Goal: Information Seeking & Learning: Compare options

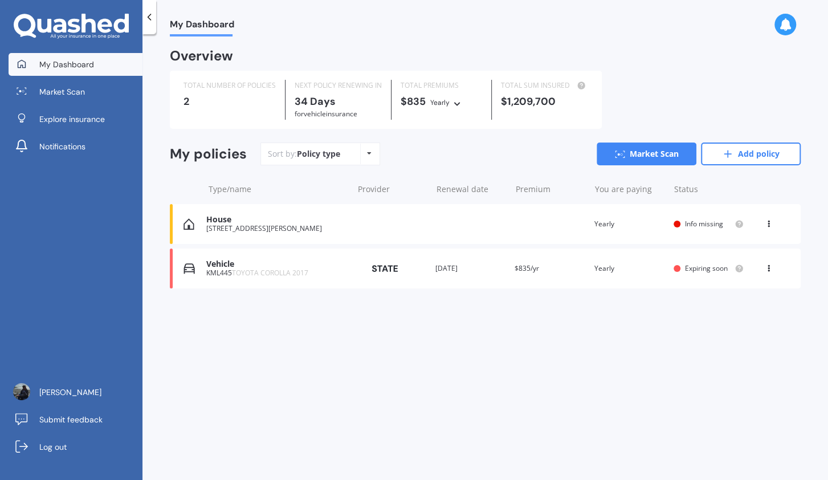
click at [771, 229] on div "View option View policy Delete" at bounding box center [770, 223] width 10 height 11
click at [743, 263] on div "Delete" at bounding box center [744, 268] width 113 height 23
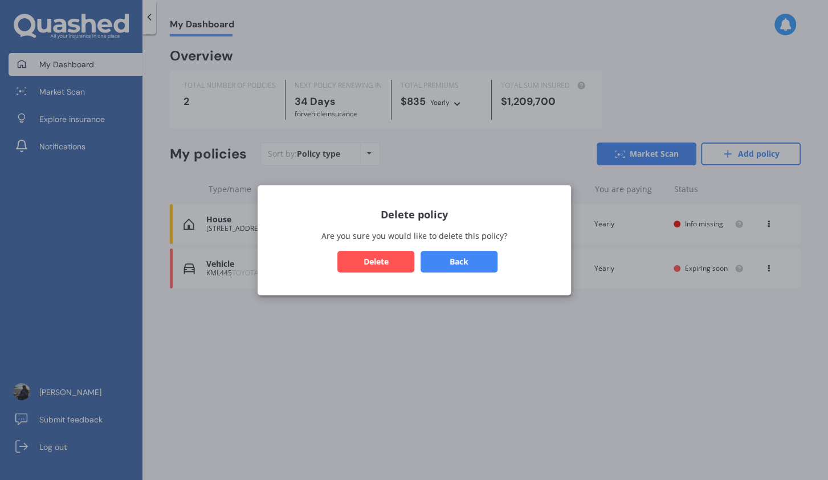
click at [394, 257] on button "Delete" at bounding box center [376, 261] width 77 height 22
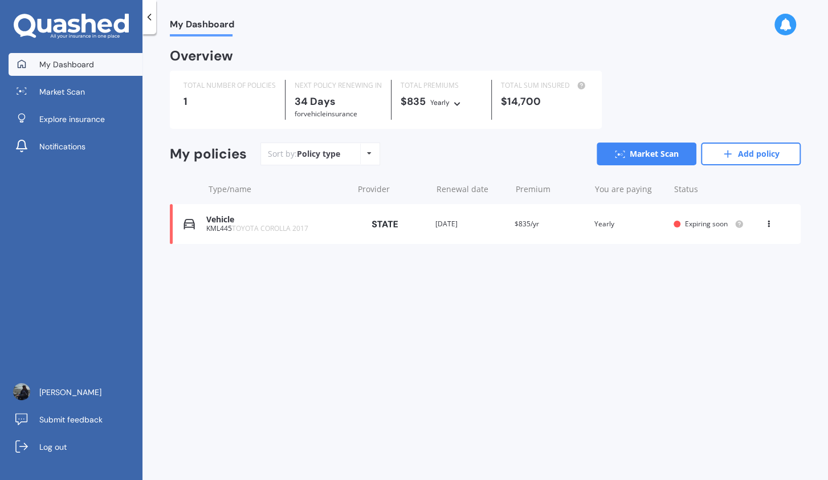
click at [519, 225] on span "$835/yr" at bounding box center [527, 224] width 25 height 10
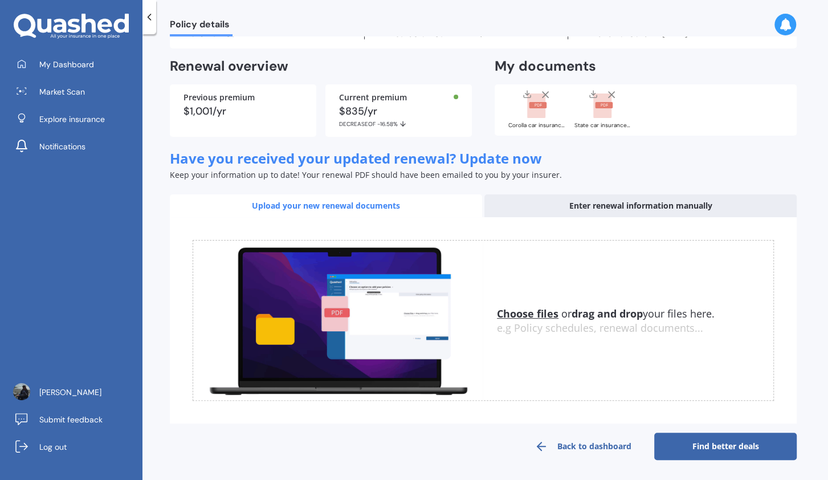
scroll to position [58, 0]
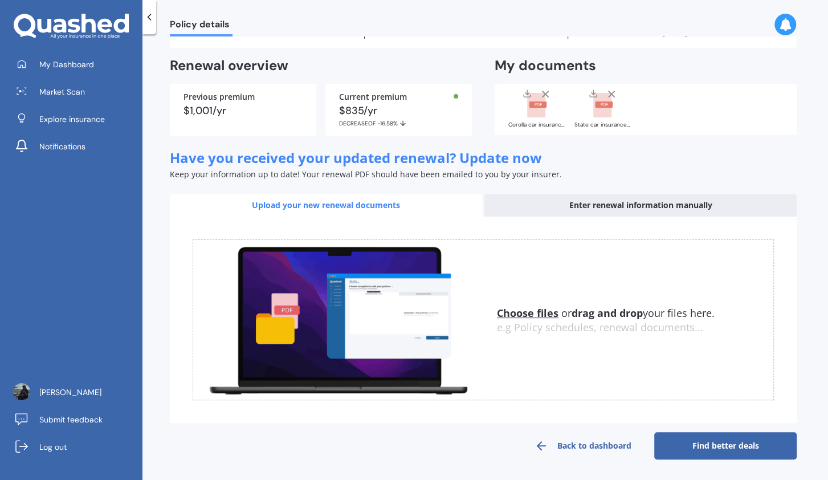
click at [775, 446] on link "Find better deals" at bounding box center [726, 445] width 143 height 27
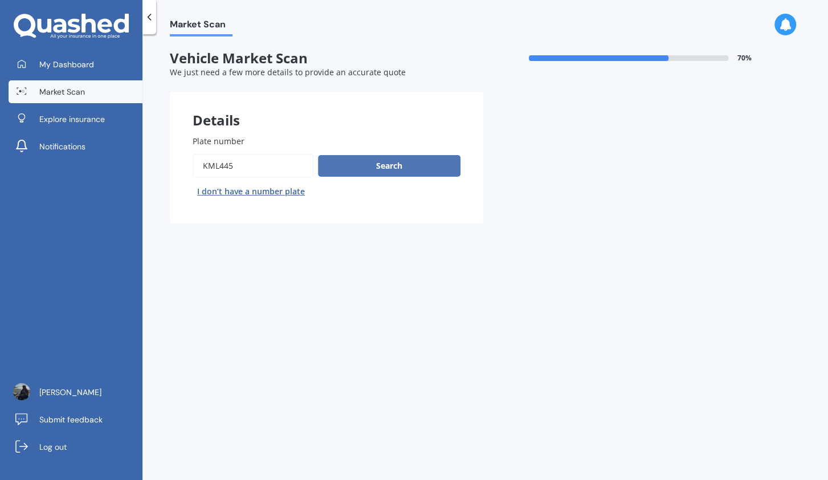
click at [352, 173] on button "Search" at bounding box center [389, 166] width 143 height 22
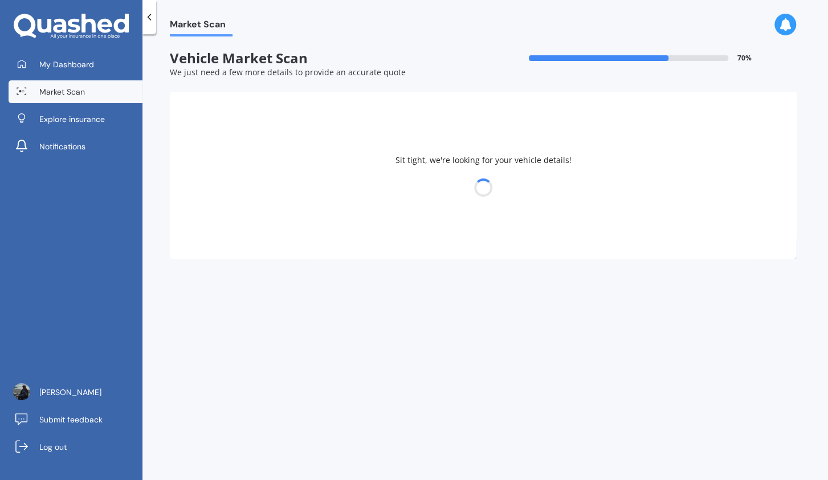
select select "TOYOTA"
select select "COROLLA"
select select "11"
select select "02"
select select "1975"
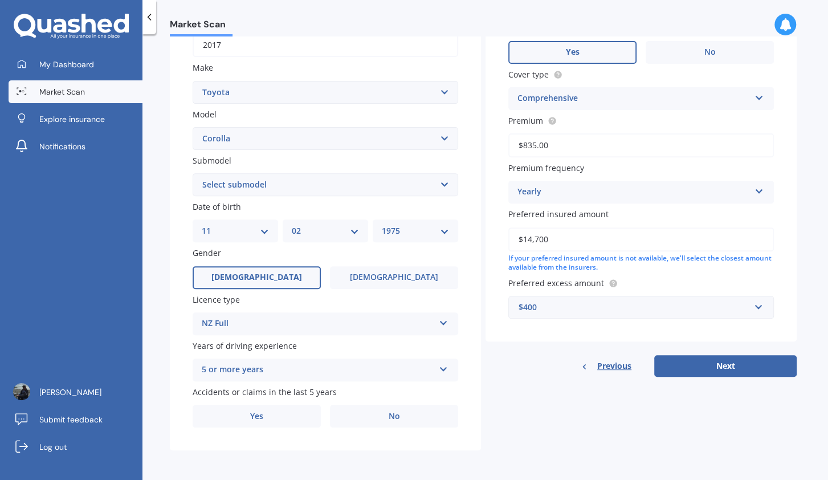
scroll to position [193, 0]
click at [415, 413] on label "No" at bounding box center [394, 416] width 128 height 23
click at [0, 0] on input "No" at bounding box center [0, 0] width 0 height 0
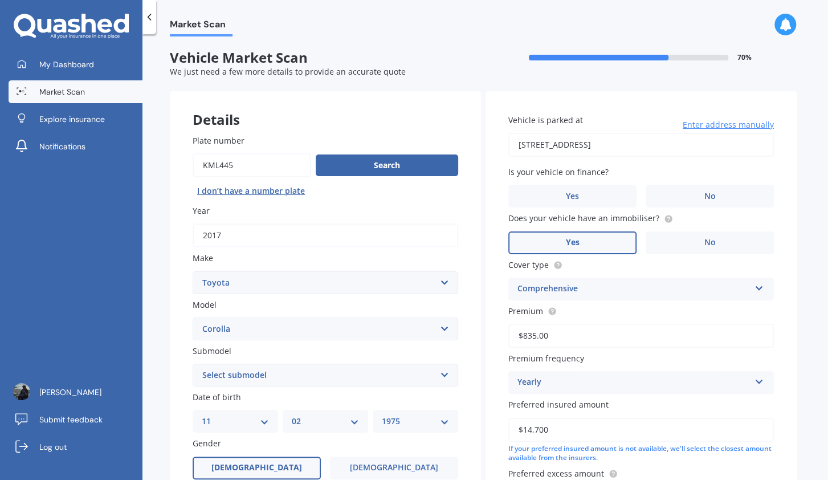
scroll to position [0, 0]
click at [706, 200] on span "No" at bounding box center [710, 197] width 11 height 10
click at [0, 0] on input "No" at bounding box center [0, 0] width 0 height 0
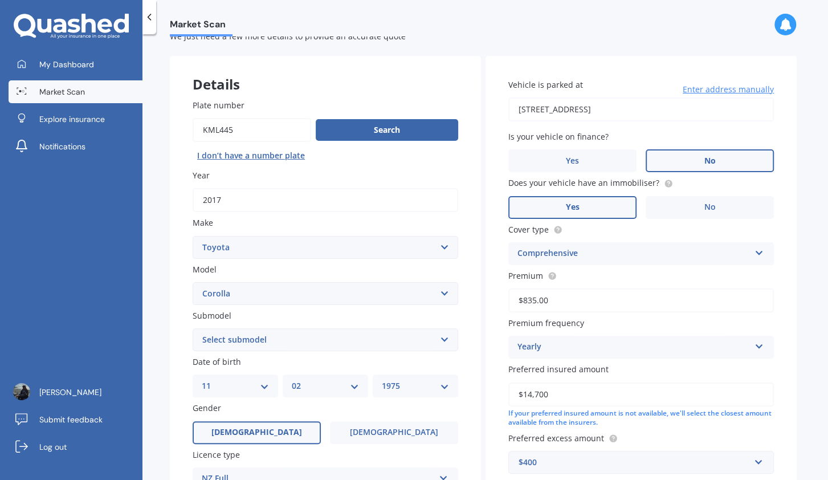
scroll to position [64, 0]
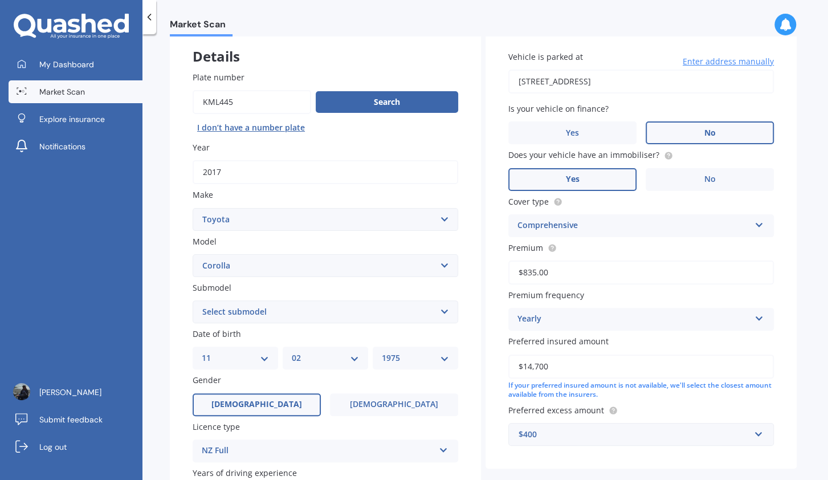
drag, startPoint x: 572, startPoint y: 361, endPoint x: 506, endPoint y: 359, distance: 66.2
click at [509, 359] on input "$14,700" at bounding box center [642, 367] width 266 height 24
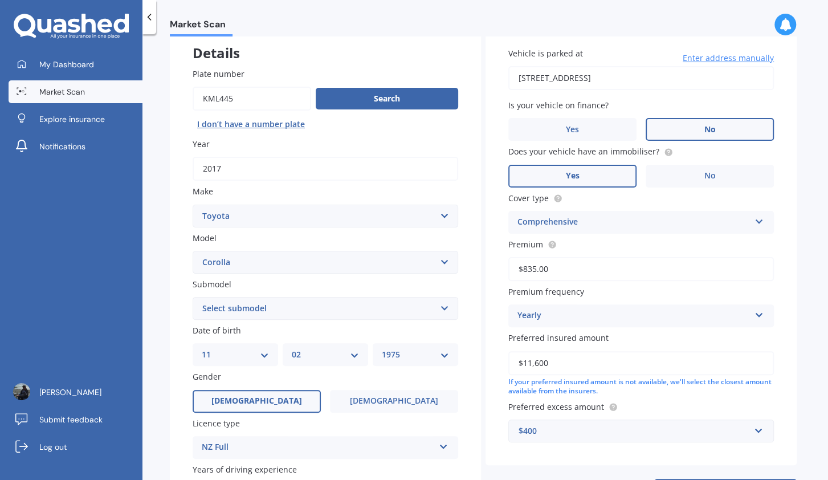
scroll to position [65, 0]
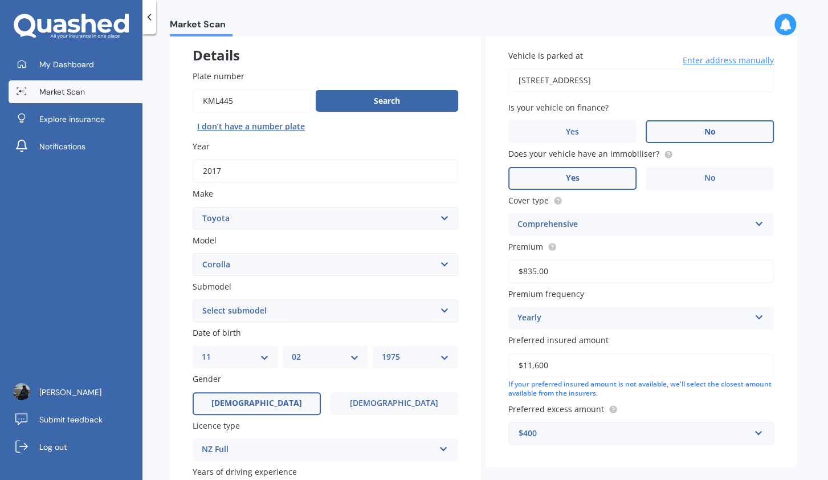
type input "$11,600"
click at [550, 248] on circle at bounding box center [551, 246] width 7 height 7
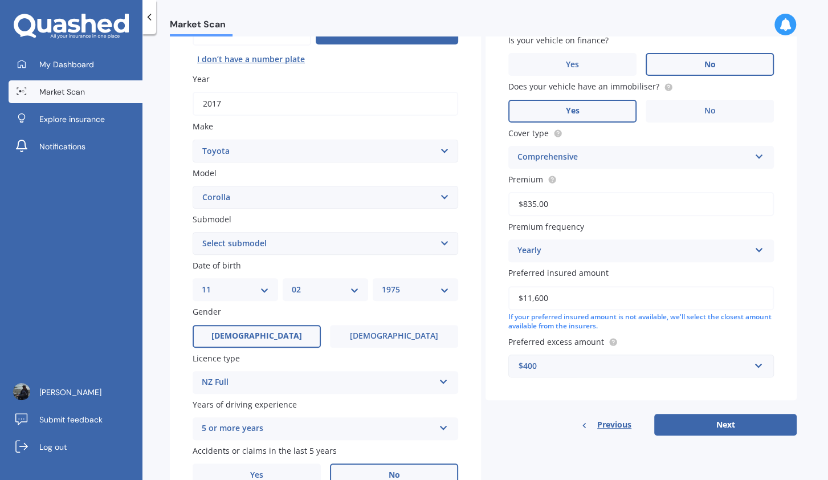
scroll to position [193, 0]
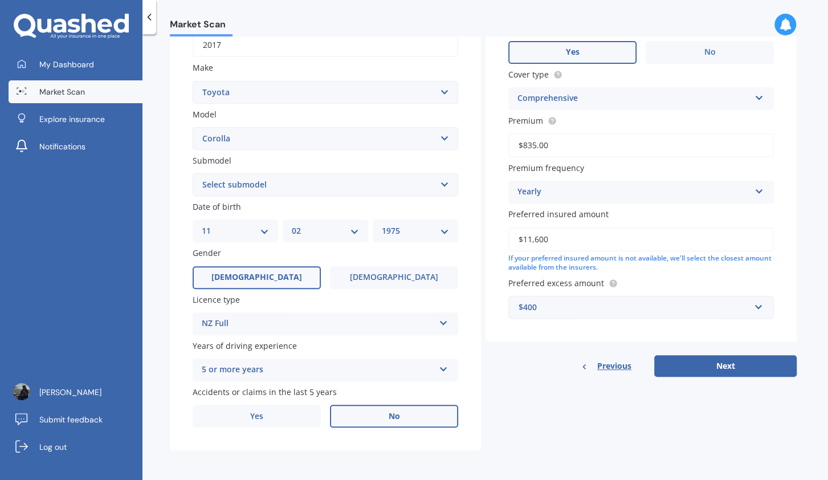
click at [551, 381] on div "Details Plate number Search I don’t have a number plate Year [DATE] Make Select…" at bounding box center [483, 176] width 627 height 550
click at [438, 189] on select "Select submodel (All other) Axio Diesel [PERSON_NAME] 2WD [PERSON_NAME] 4WD FXG…" at bounding box center [326, 184] width 266 height 23
click at [751, 370] on button "Next" at bounding box center [726, 366] width 143 height 22
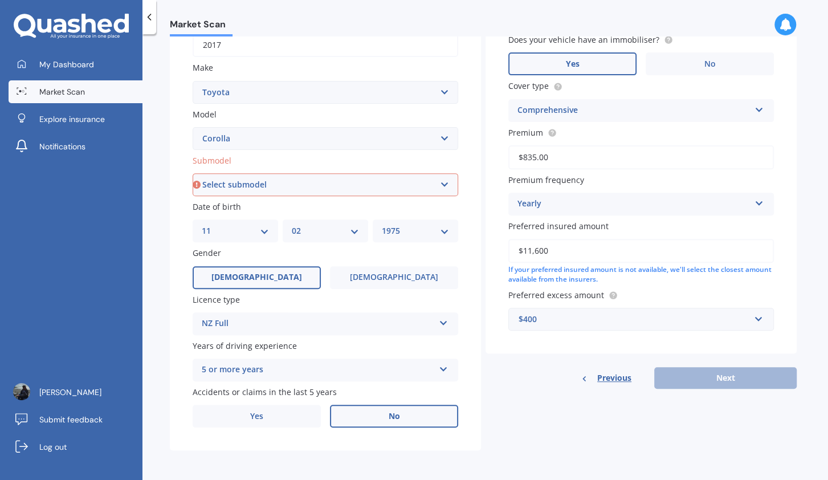
click at [193, 173] on select "Select submodel (All other) Axio Diesel [PERSON_NAME] 2WD [PERSON_NAME] 4WD FXG…" at bounding box center [326, 184] width 266 height 23
select select "GLX 1.8"
click option "GLX 1.8" at bounding box center [0, 0] width 0 height 0
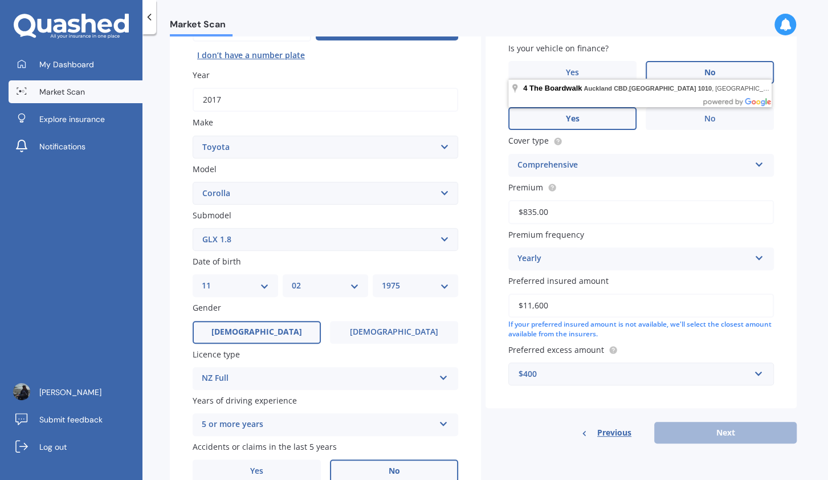
scroll to position [1, 0]
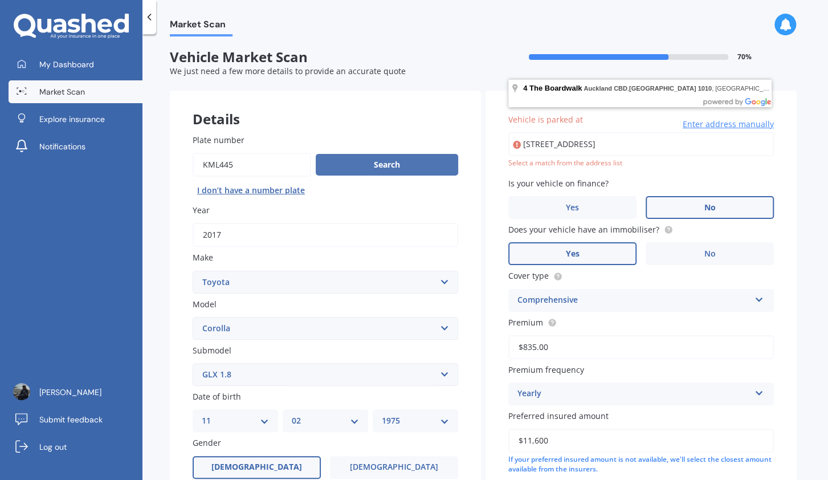
click at [409, 168] on button "Search" at bounding box center [387, 165] width 143 height 22
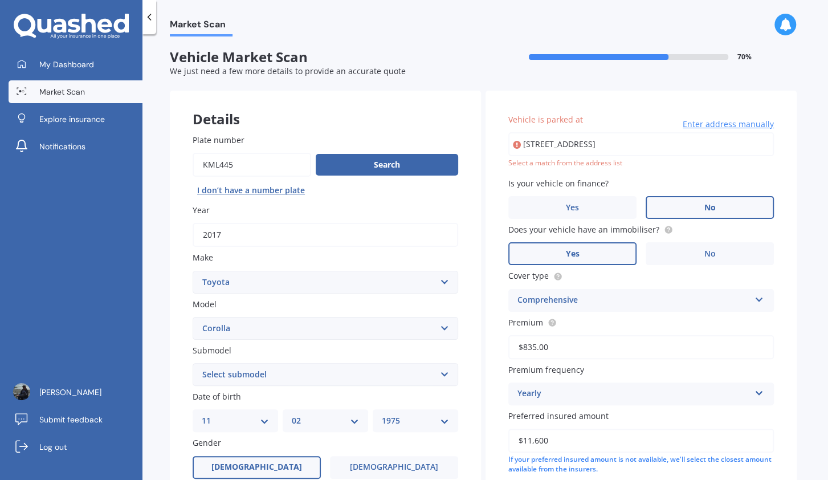
click at [193, 363] on select "Select submodel (All other) Axio Diesel [PERSON_NAME] 2WD [PERSON_NAME] 4WD FXG…" at bounding box center [326, 374] width 266 height 23
select select "GLX 1.8"
click option "GLX 1.8" at bounding box center [0, 0] width 0 height 0
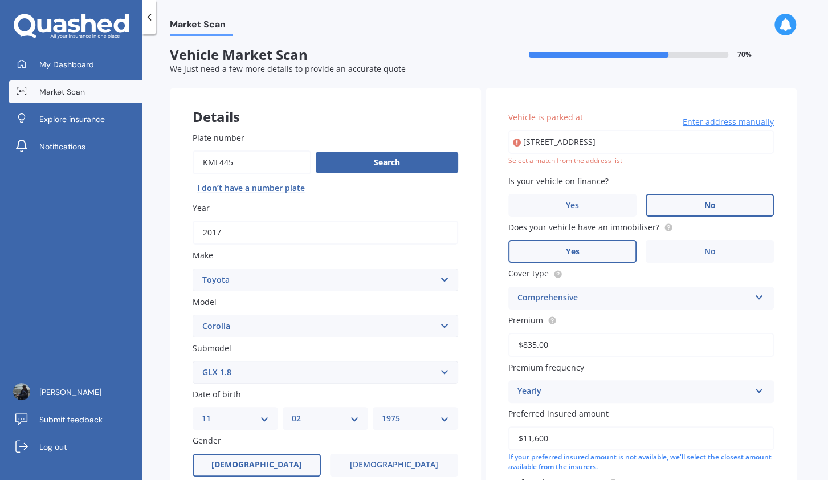
scroll to position [0, 0]
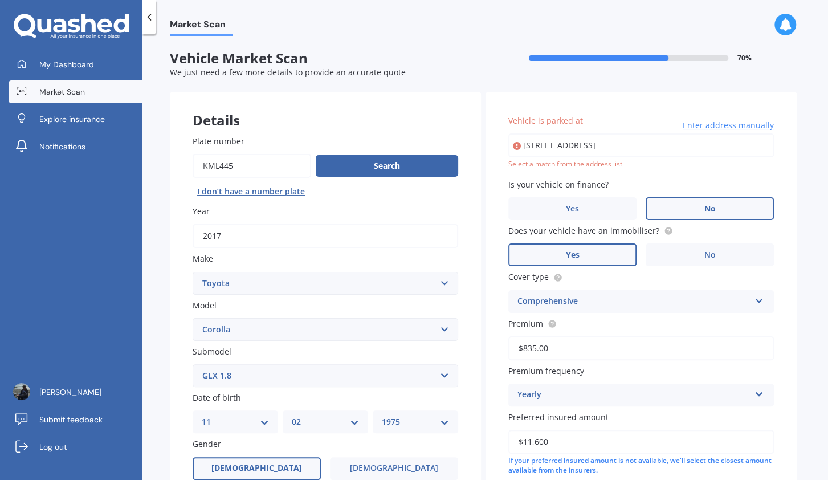
click at [602, 148] on input "[STREET_ADDRESS]" at bounding box center [642, 145] width 266 height 24
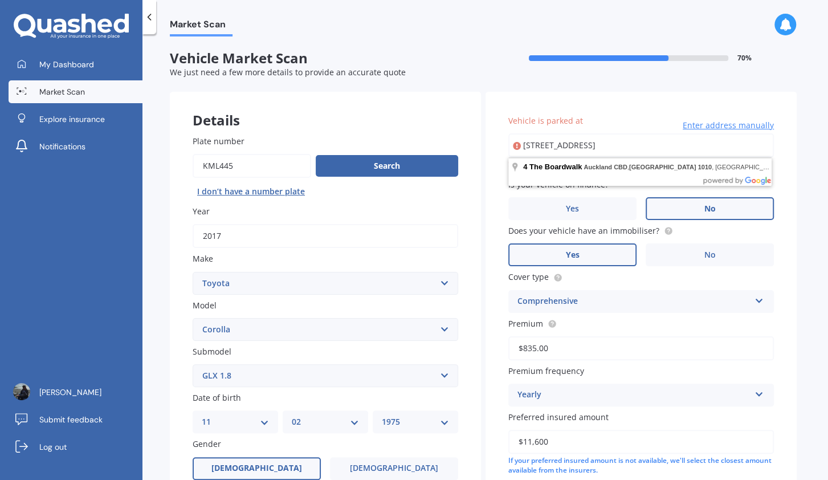
click at [602, 148] on input "[STREET_ADDRESS]" at bounding box center [642, 145] width 266 height 24
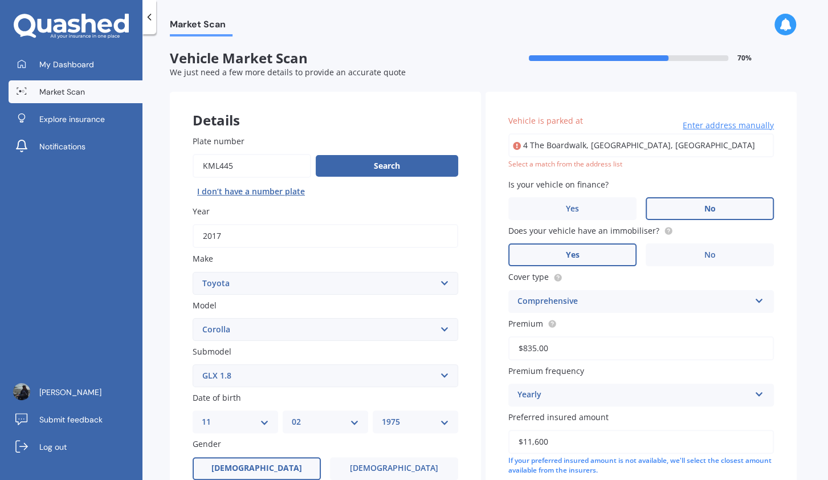
type input "4 The Boardwalk, [GEOGRAPHIC_DATA]"
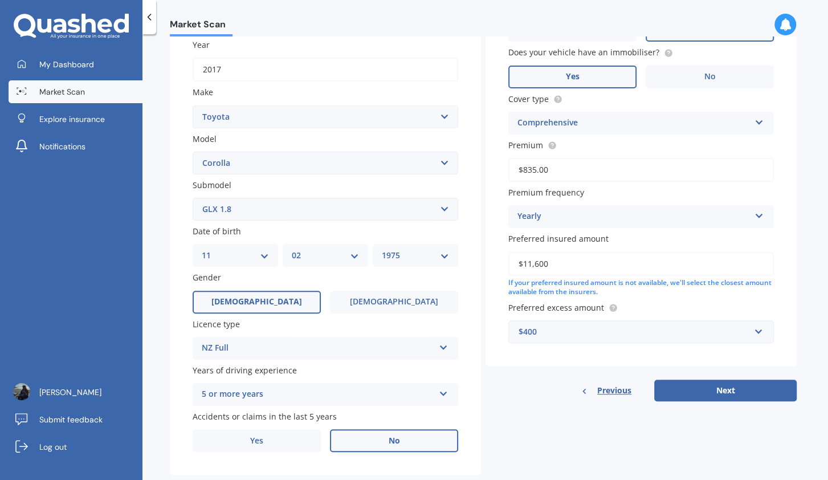
scroll to position [192, 0]
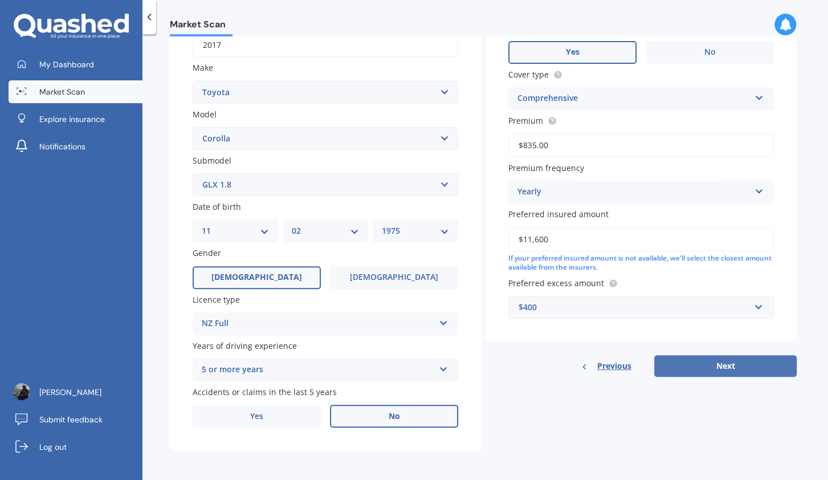
click at [690, 361] on button "Next" at bounding box center [726, 366] width 143 height 22
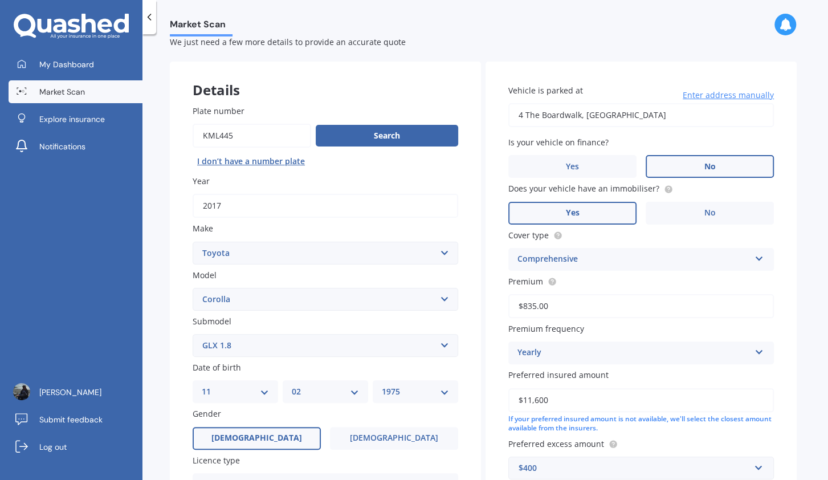
select select "11"
select select "02"
select select "1975"
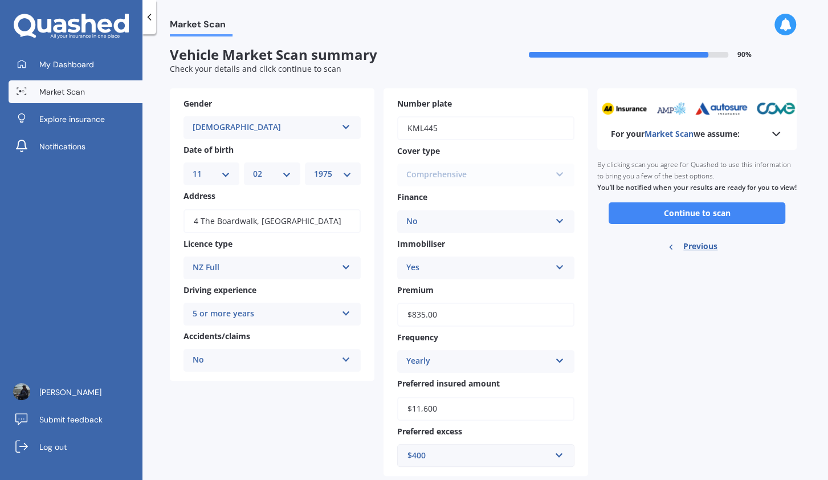
scroll to position [0, 0]
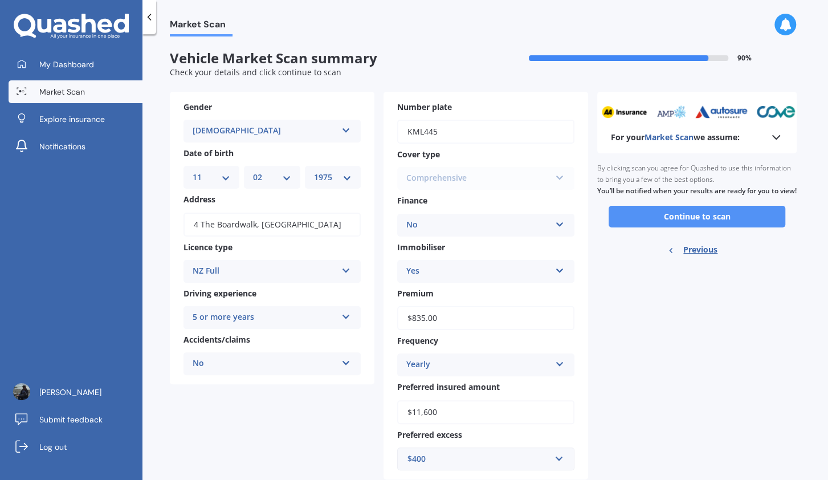
click at [705, 227] on button "Continue to scan" at bounding box center [697, 217] width 177 height 22
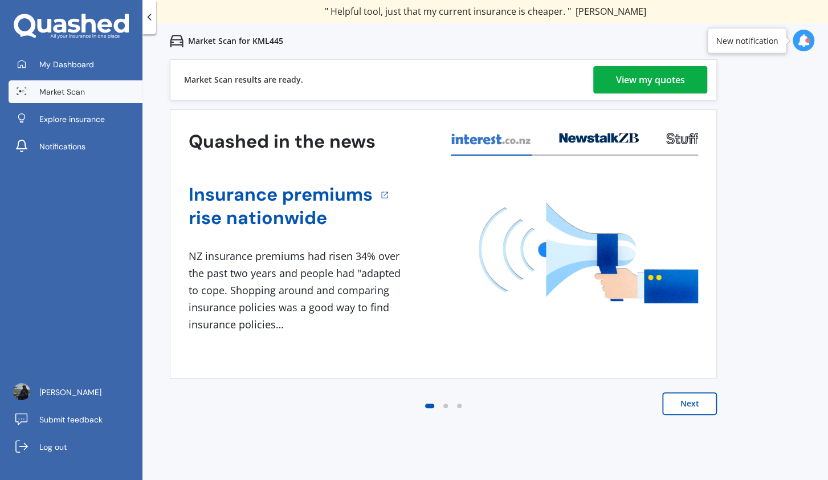
click at [614, 80] on link "View my quotes" at bounding box center [651, 79] width 114 height 27
